Goal: Information Seeking & Learning: Learn about a topic

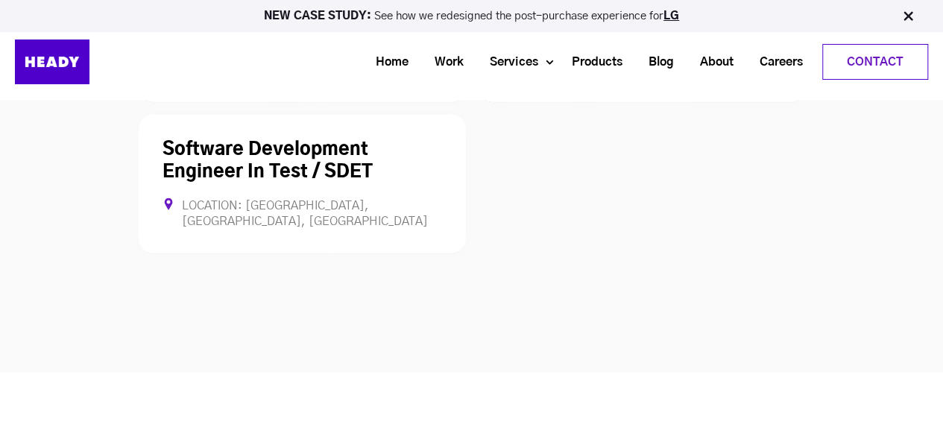
scroll to position [4435, 0]
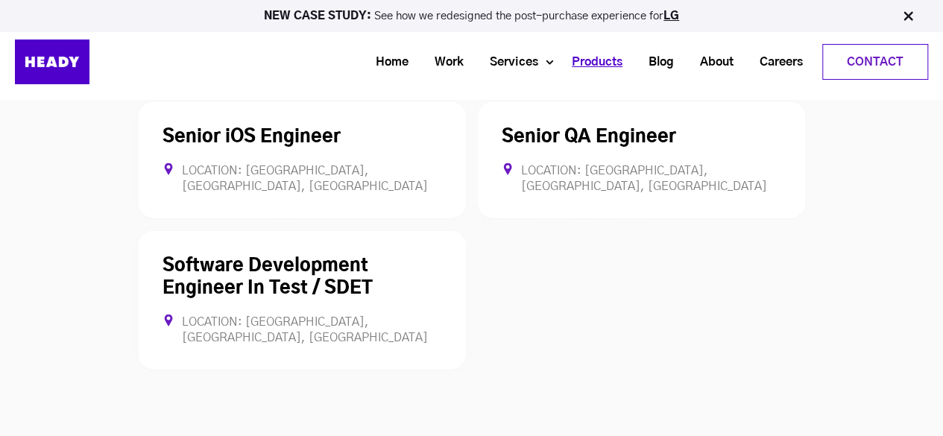
click at [577, 65] on link "Products" at bounding box center [591, 62] width 77 height 28
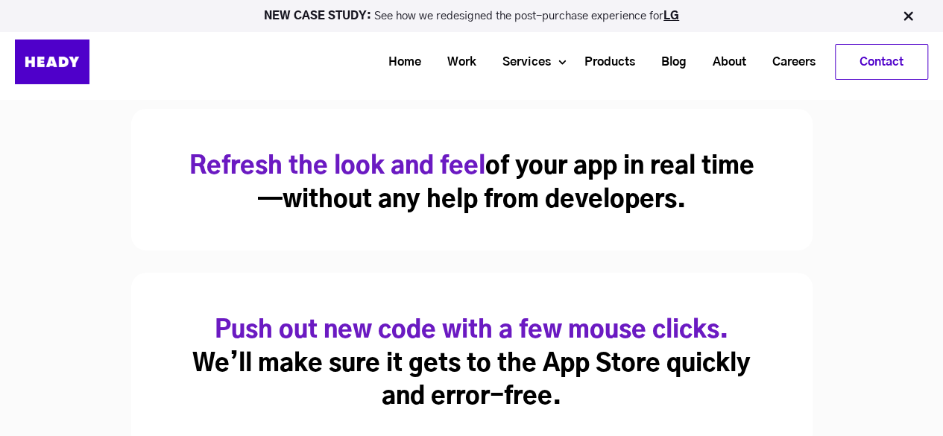
scroll to position [724, 0]
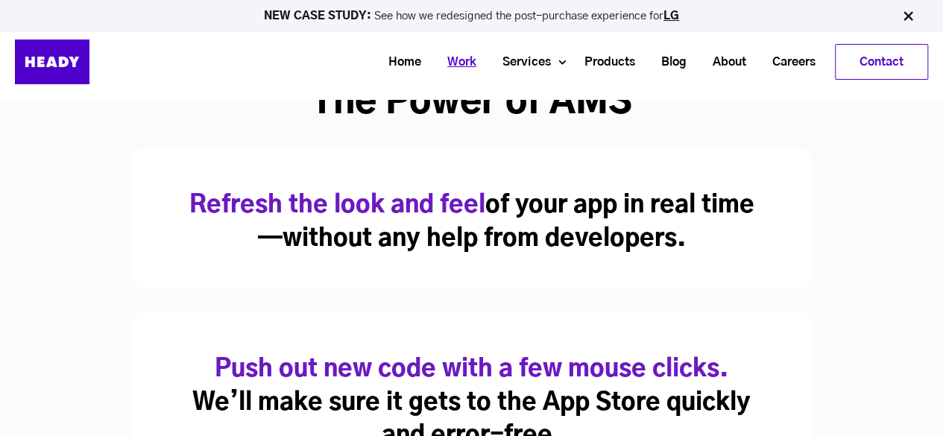
click at [453, 56] on link "Work" at bounding box center [455, 62] width 55 height 28
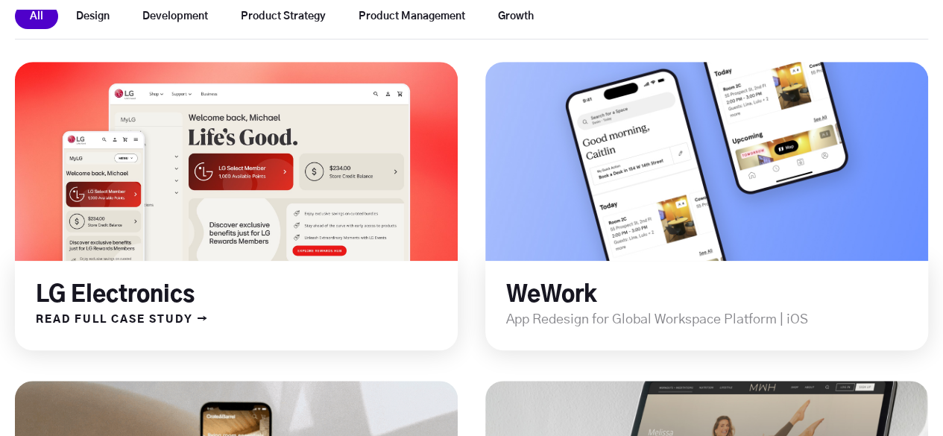
scroll to position [432, 0]
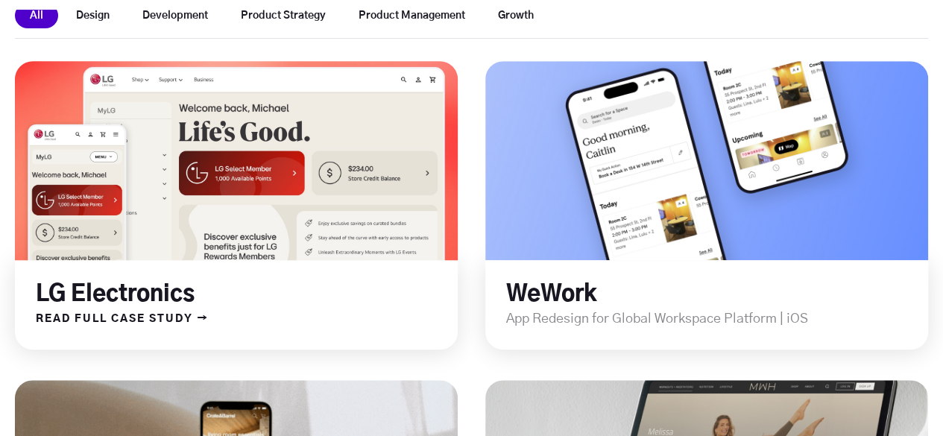
click at [352, 241] on link at bounding box center [236, 161] width 531 height 238
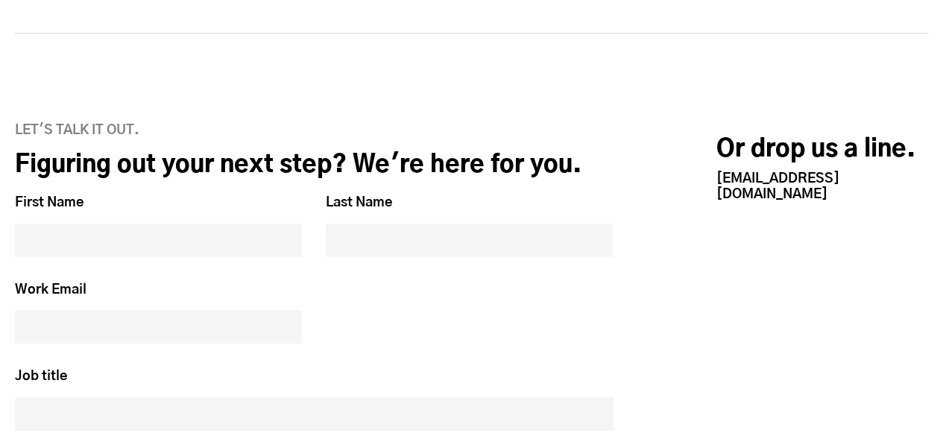
scroll to position [2841, 0]
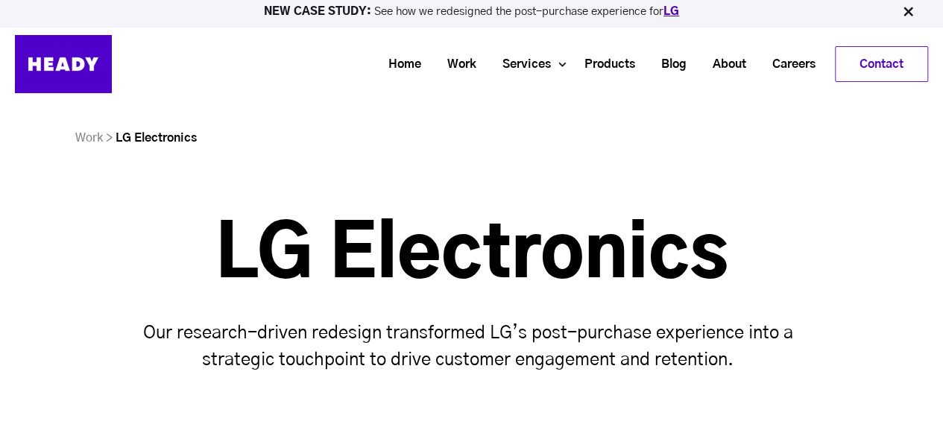
click at [668, 12] on link "LG" at bounding box center [671, 11] width 16 height 11
